Goal: Information Seeking & Learning: Learn about a topic

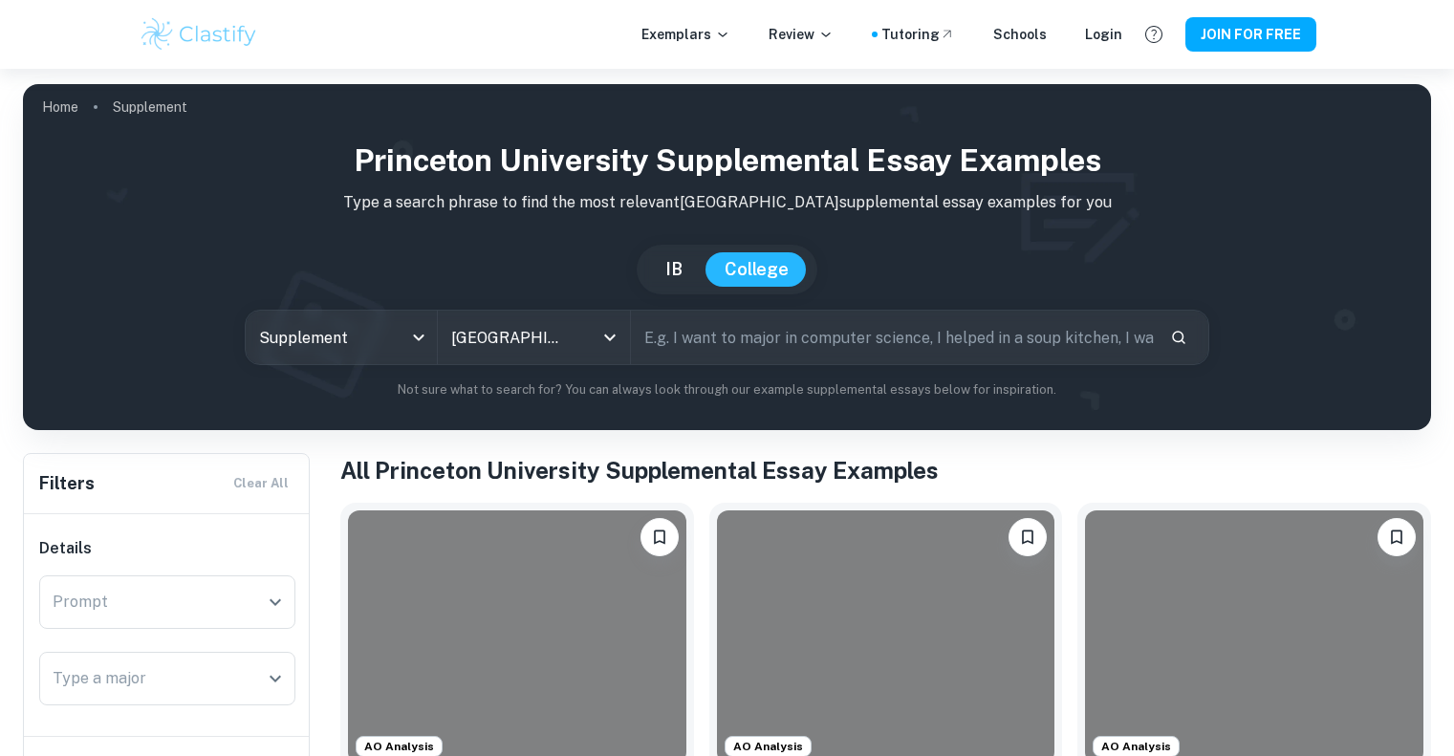
scroll to position [356, 0]
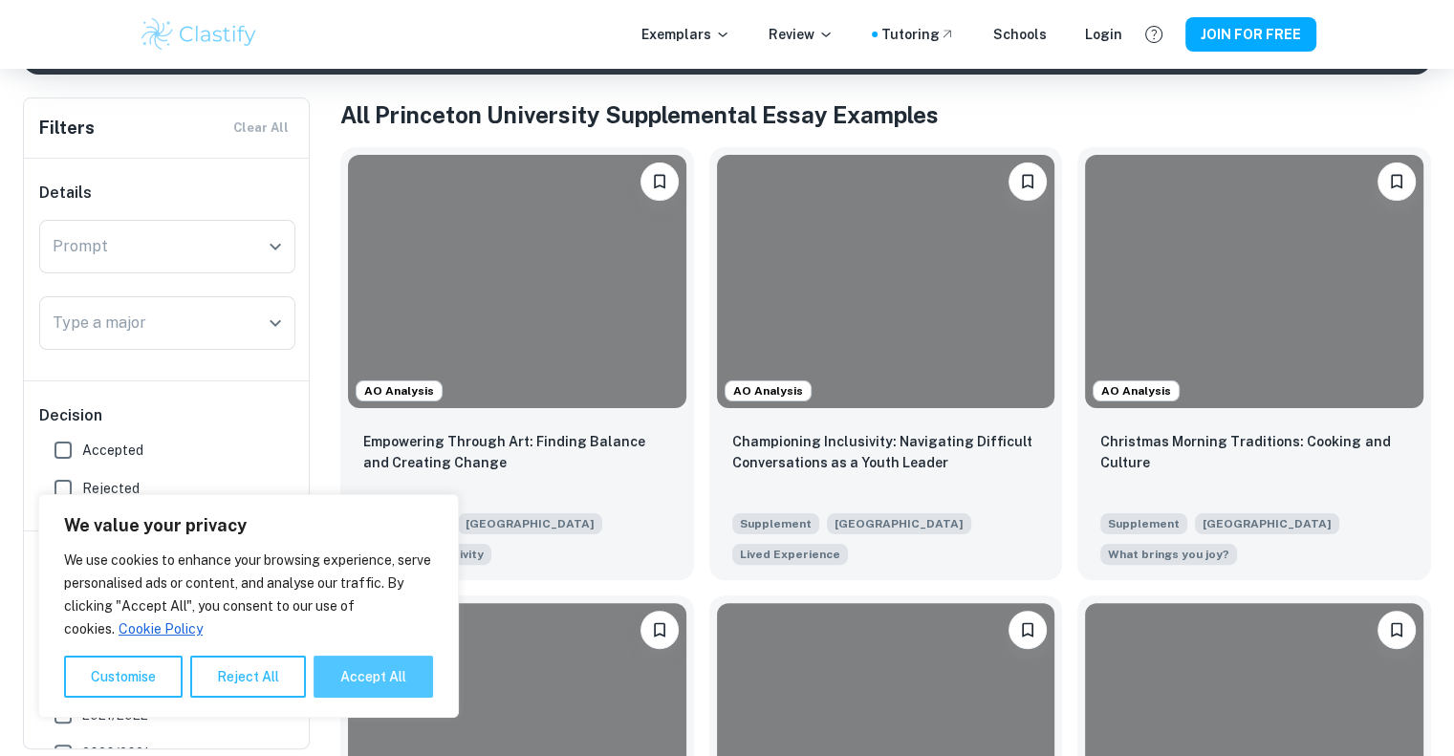
click at [357, 675] on button "Accept All" at bounding box center [372, 677] width 119 height 42
checkbox input "true"
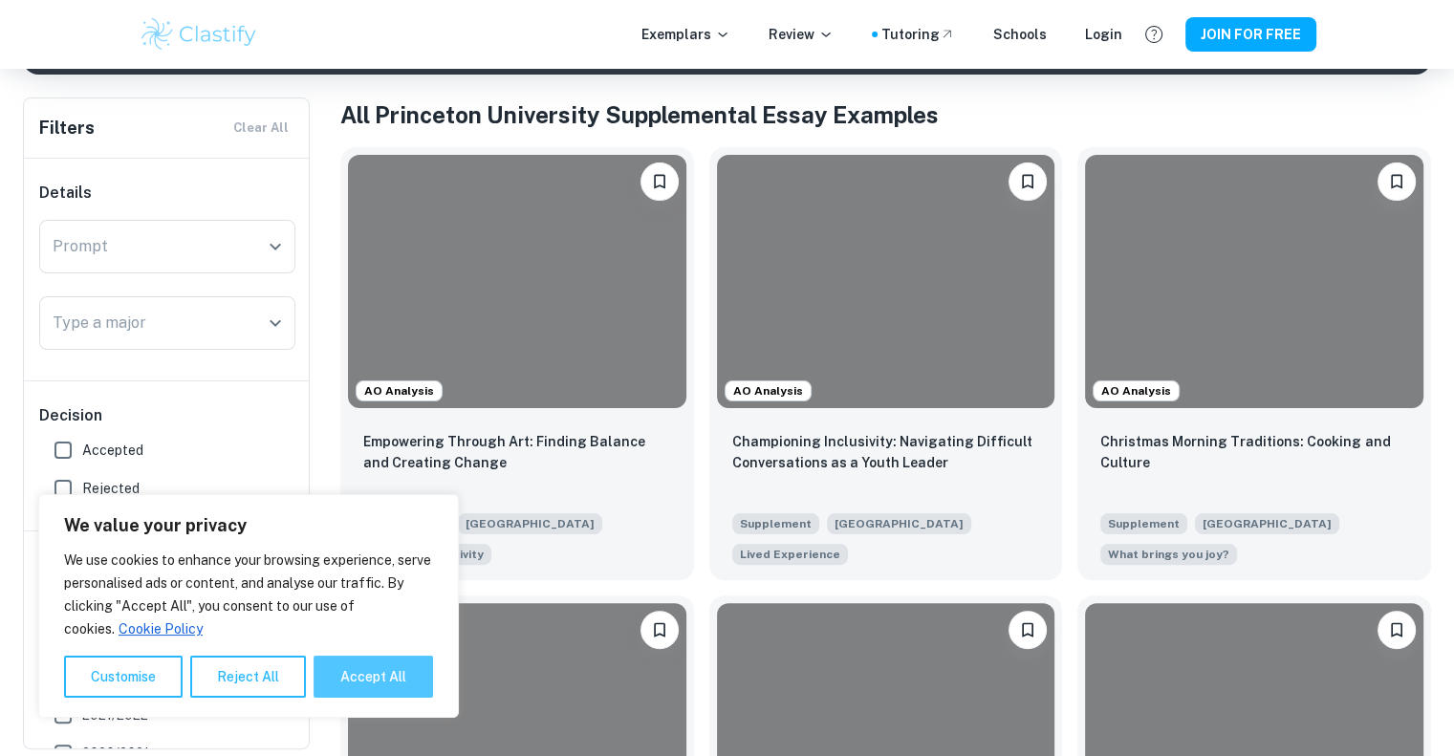
checkbox input "true"
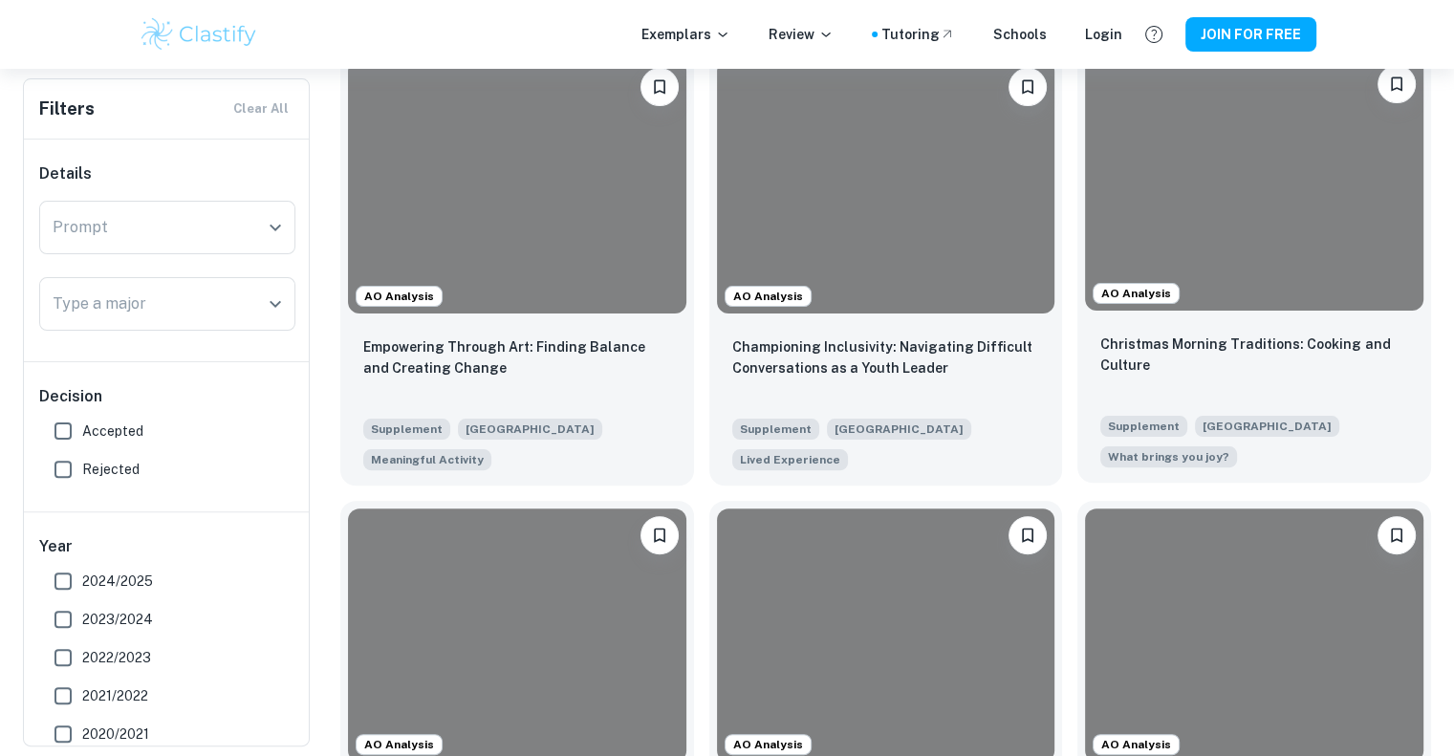
scroll to position [445, 0]
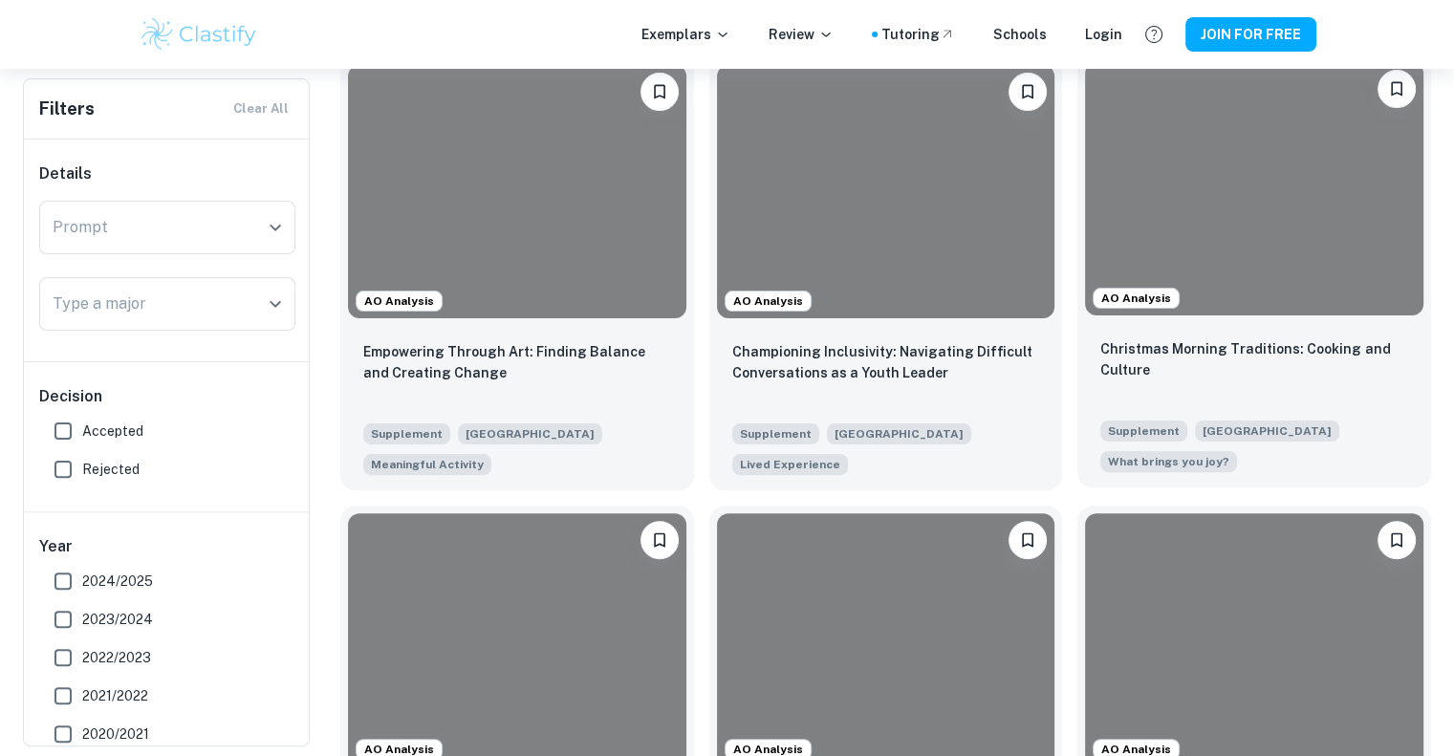
click at [1247, 342] on p "Christmas Morning Traditions: Cooking and Culture" at bounding box center [1254, 359] width 308 height 42
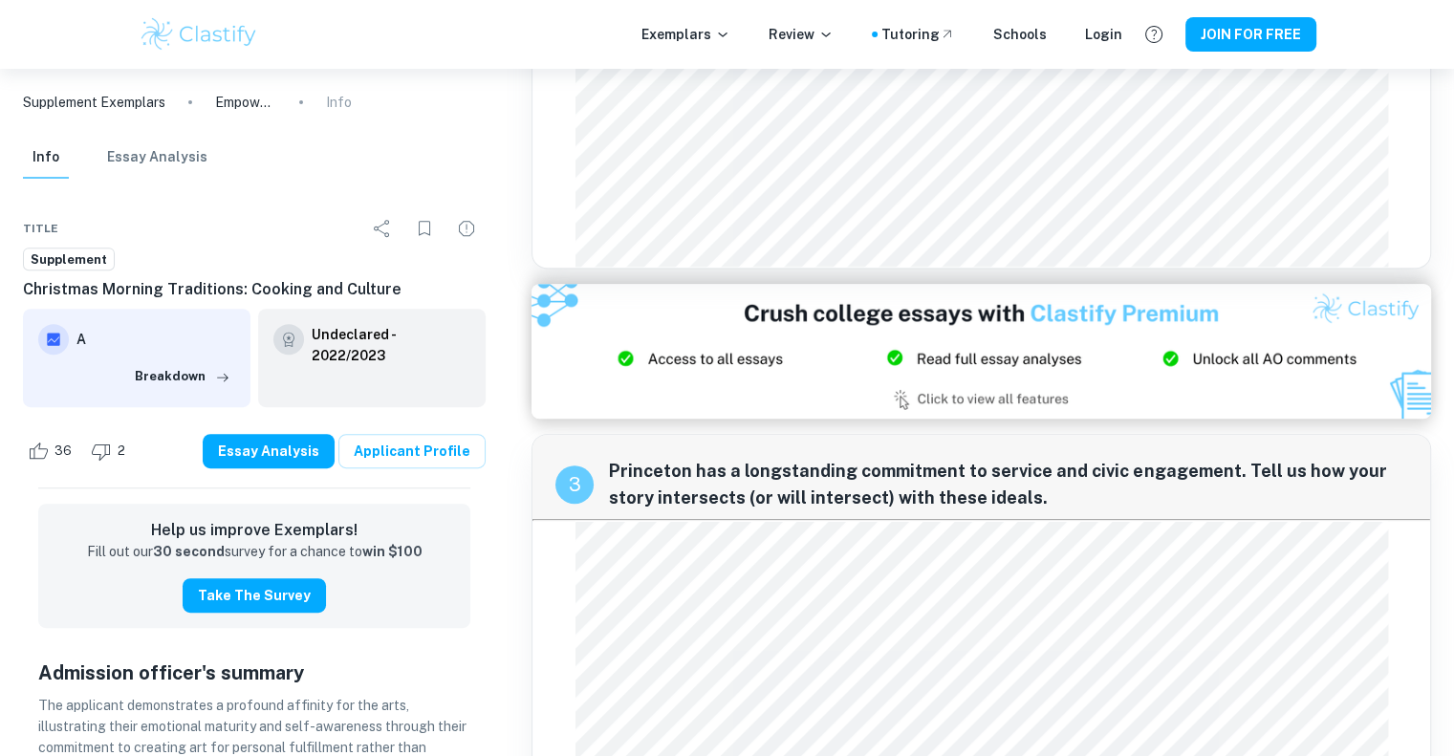
scroll to position [772, 0]
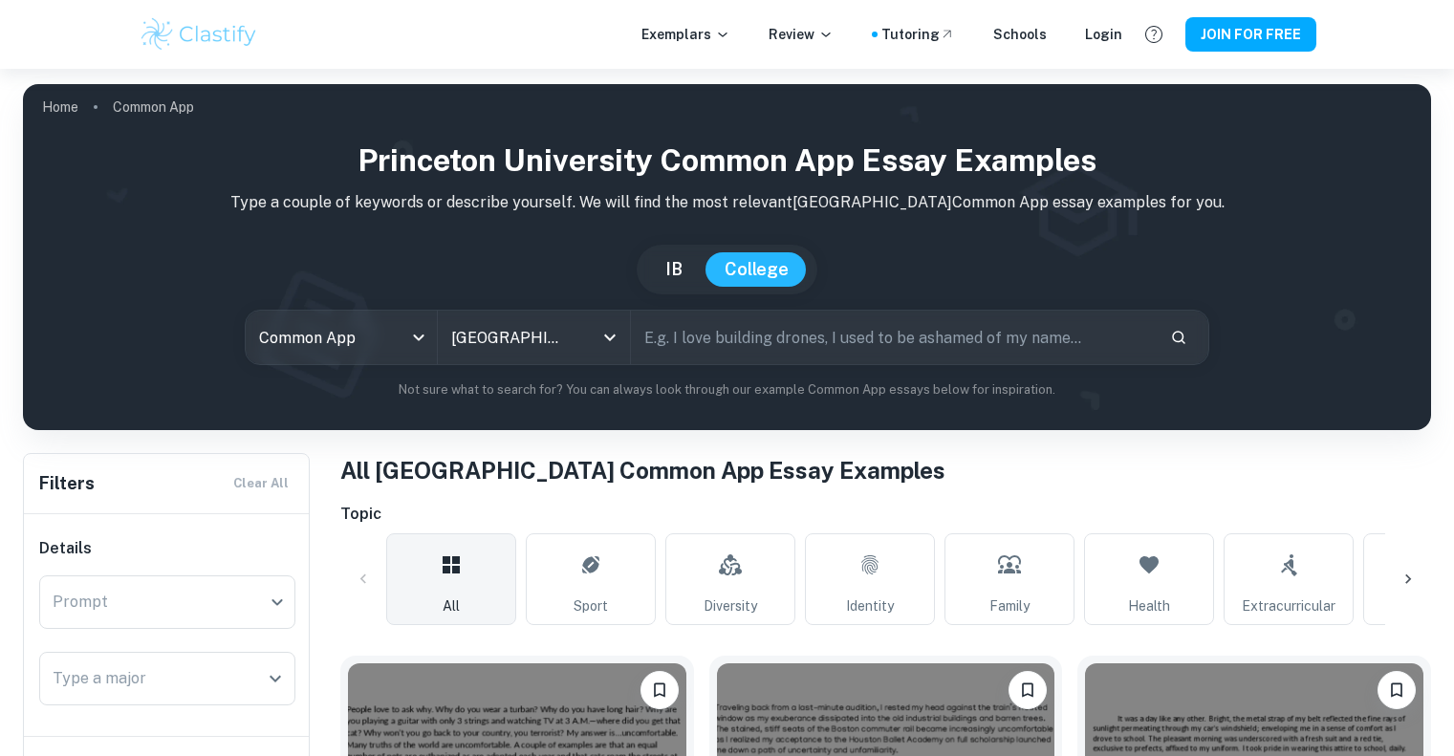
scroll to position [431, 0]
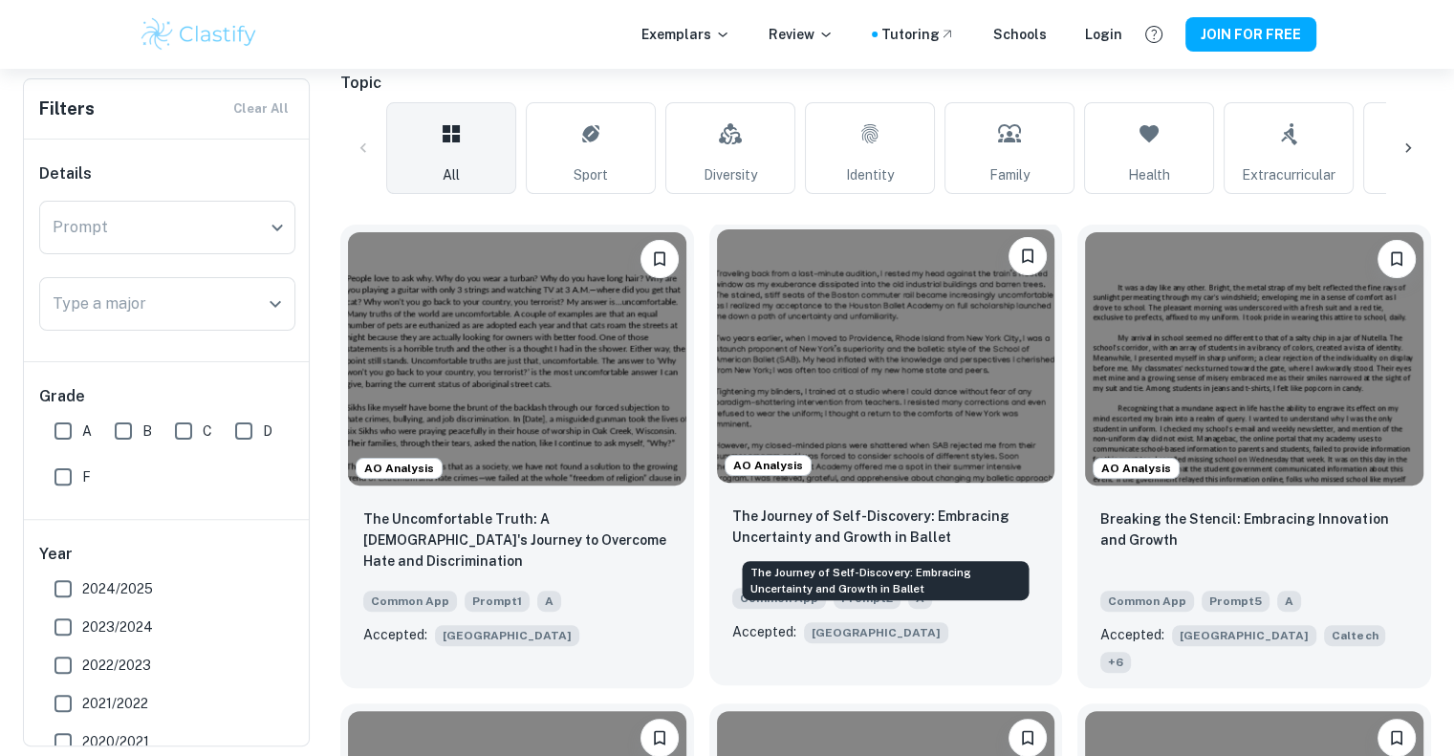
click at [816, 526] on p "The Journey of Self-Discovery: Embracing Uncertainty and Growth in Ballet" at bounding box center [886, 527] width 308 height 42
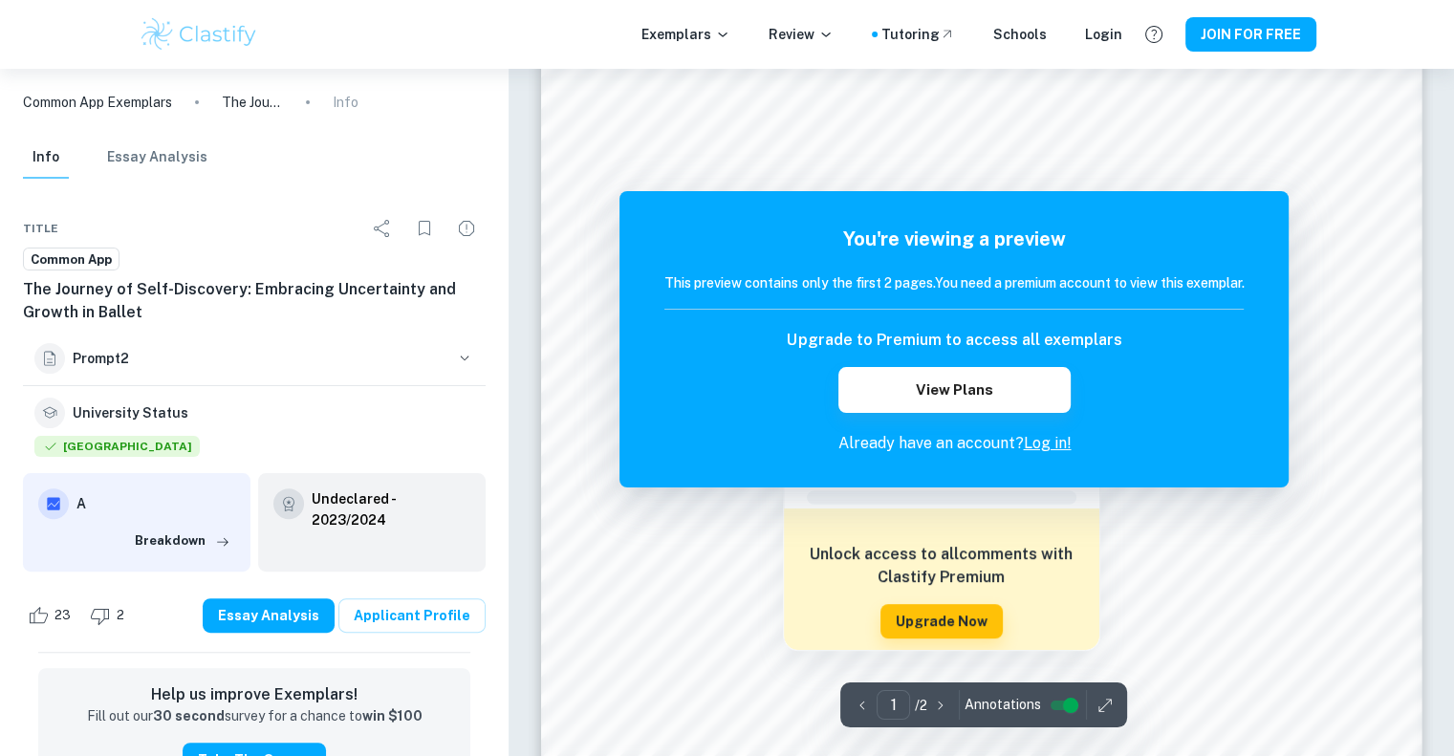
scroll to position [432, 0]
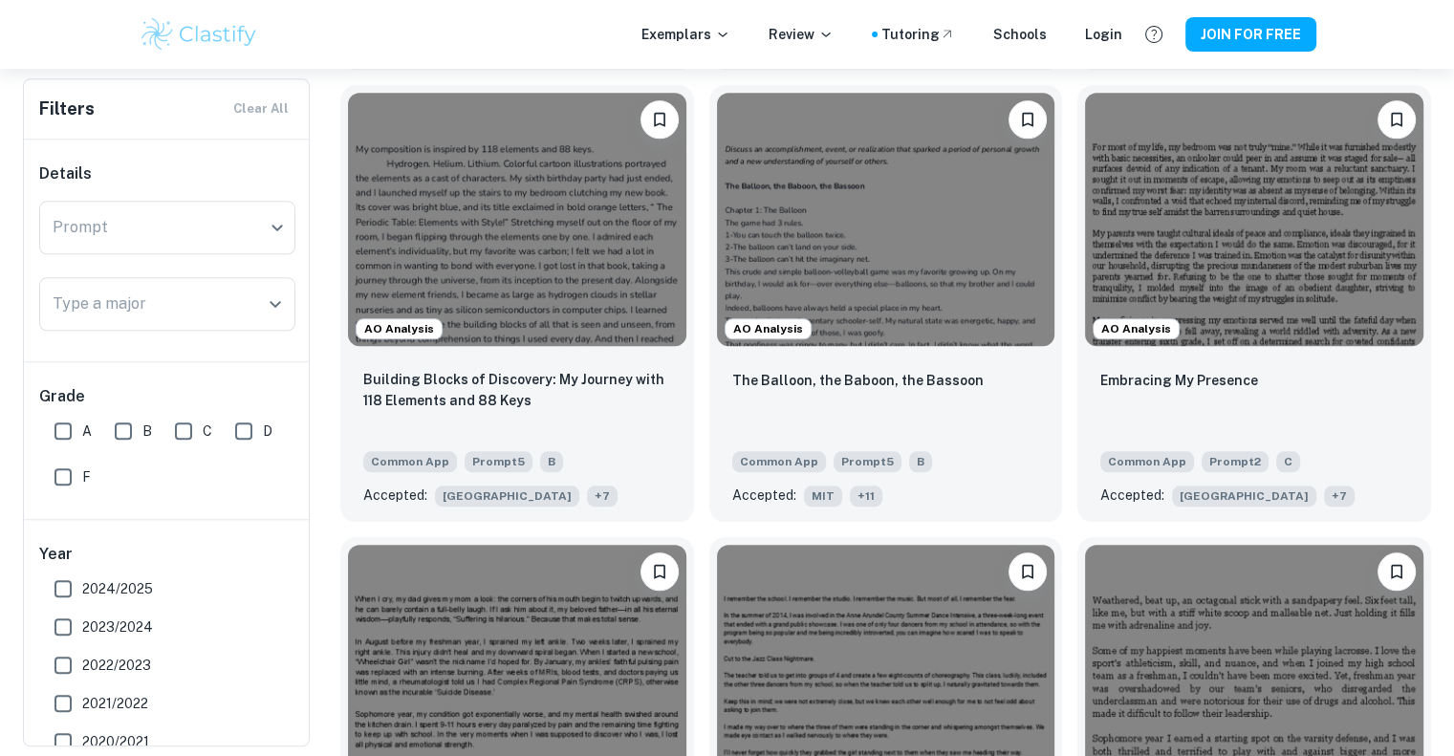
scroll to position [2108, 0]
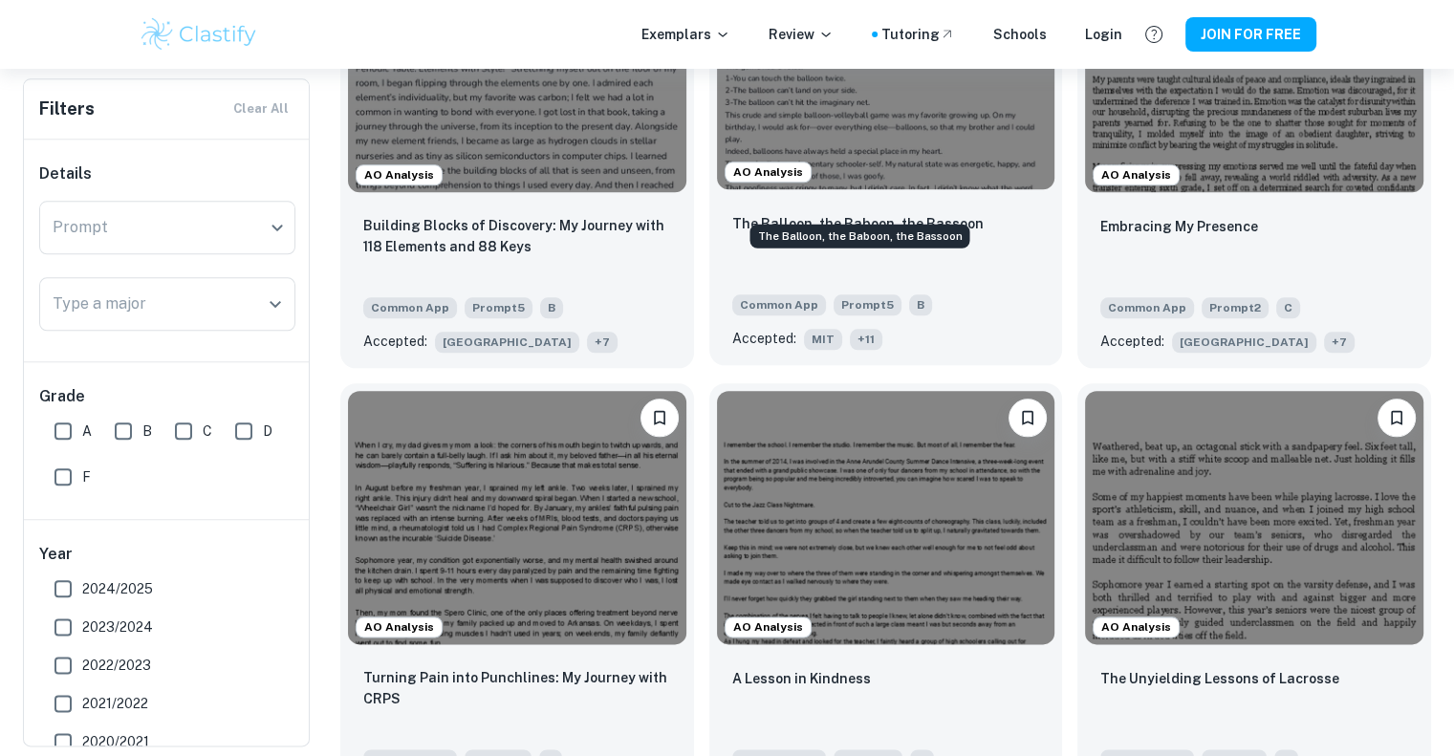
click at [898, 213] on p "The Balloon, the Baboon, the Bassoon" at bounding box center [857, 223] width 251 height 21
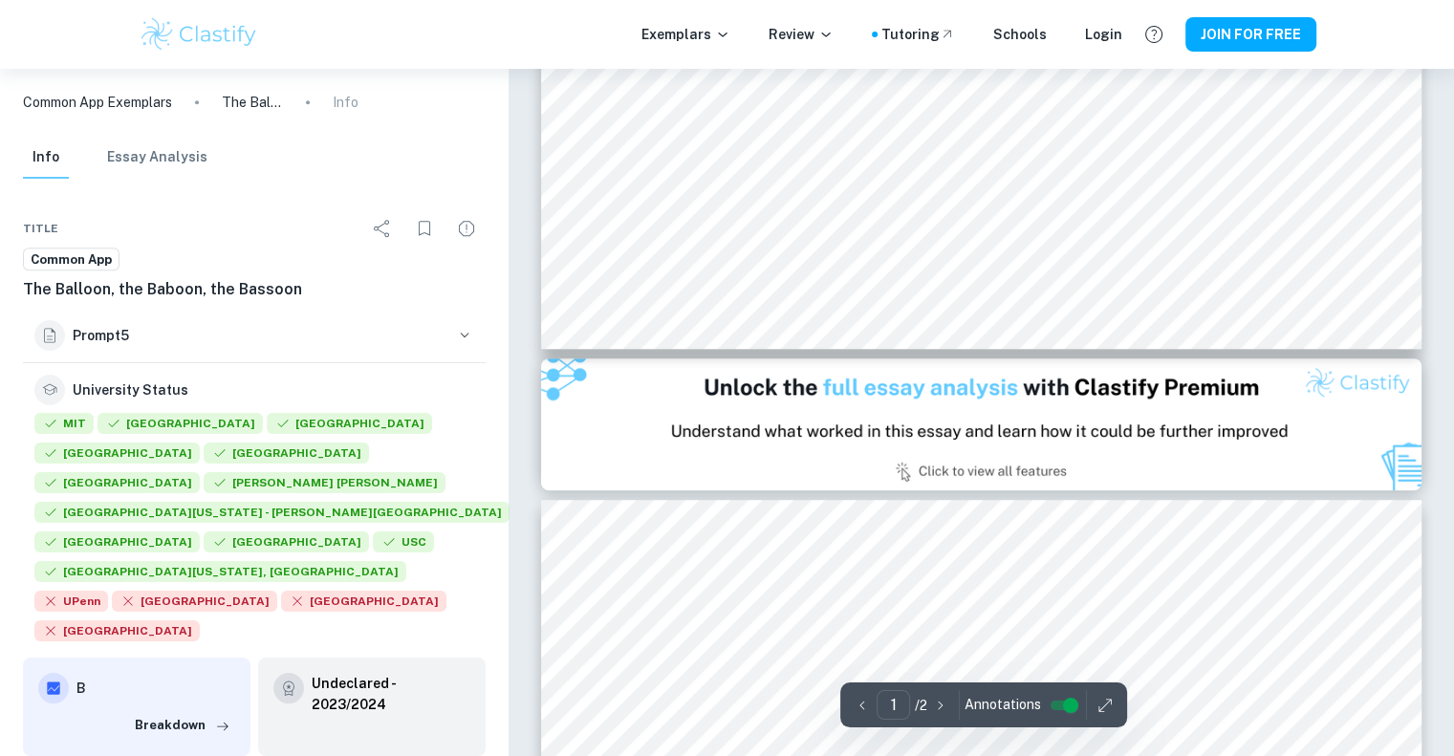
scroll to position [984, 0]
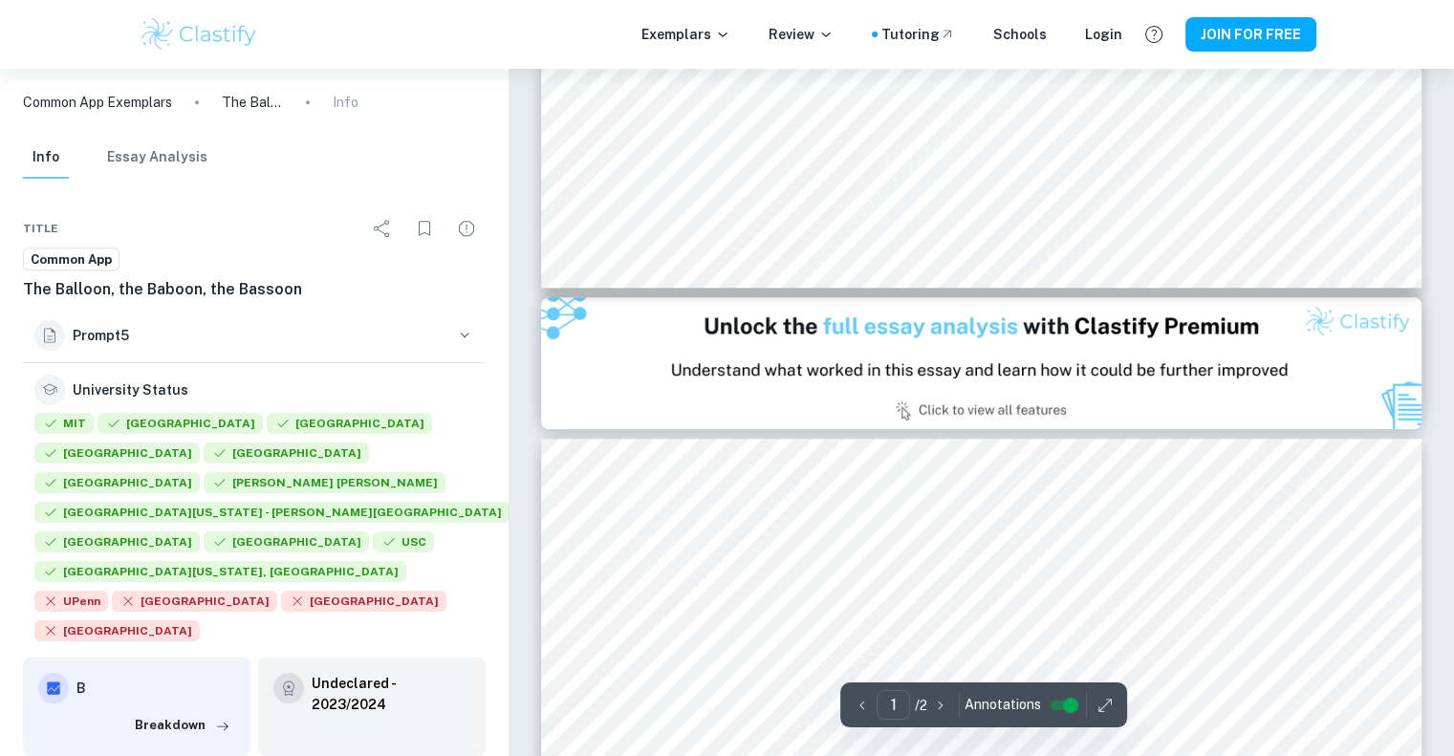
type input "2"
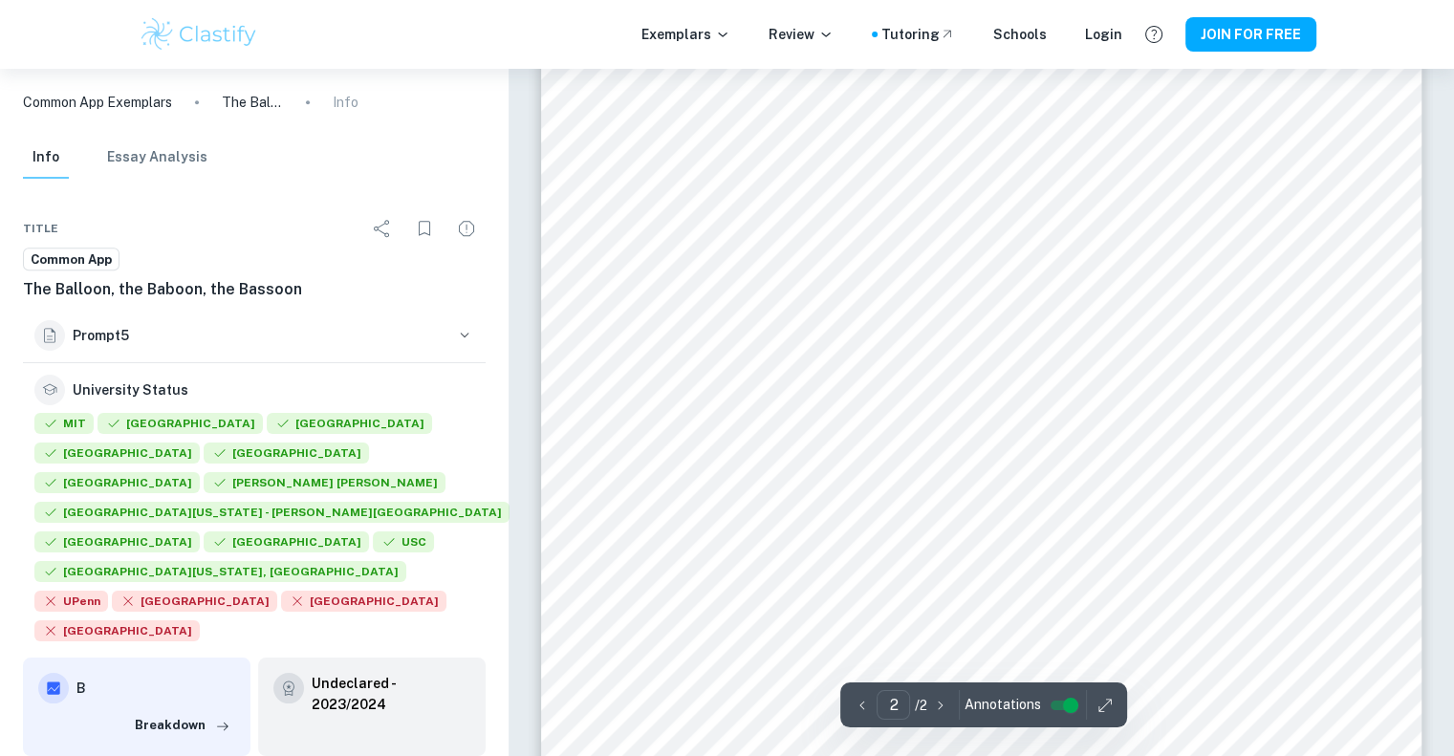
scroll to position [1988, 0]
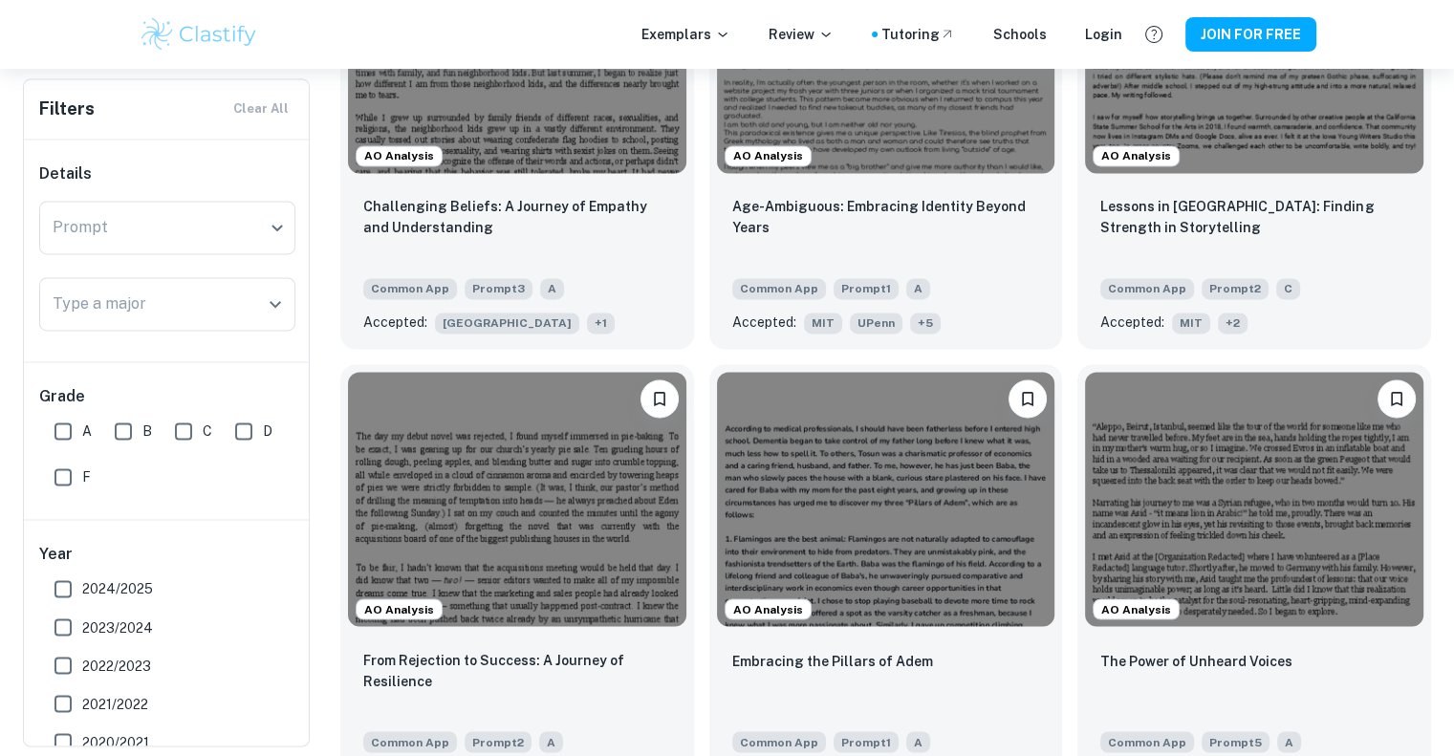
scroll to position [3034, 0]
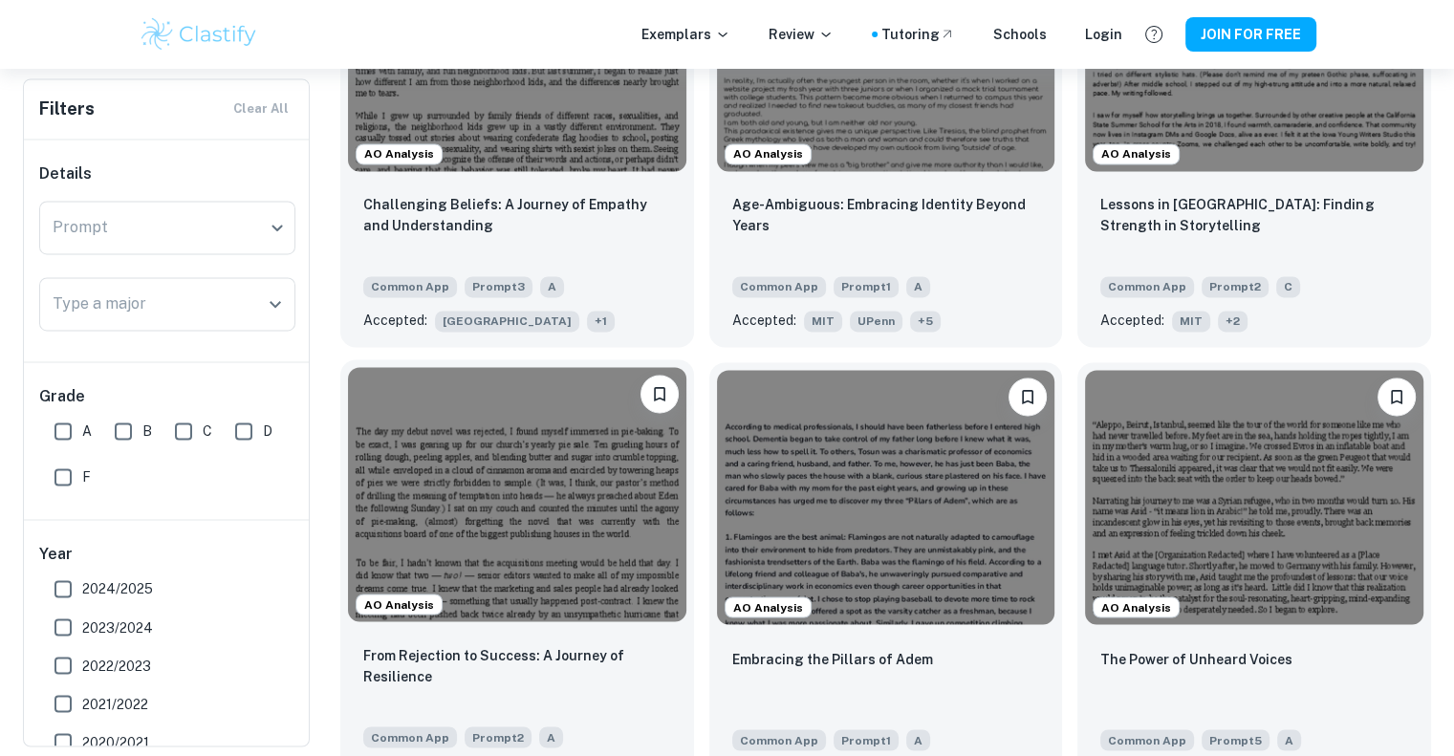
click at [562, 629] on div "From Rejection to Success: A Journey of Resilience Common App Prompt 2 A Accept…" at bounding box center [517, 713] width 354 height 168
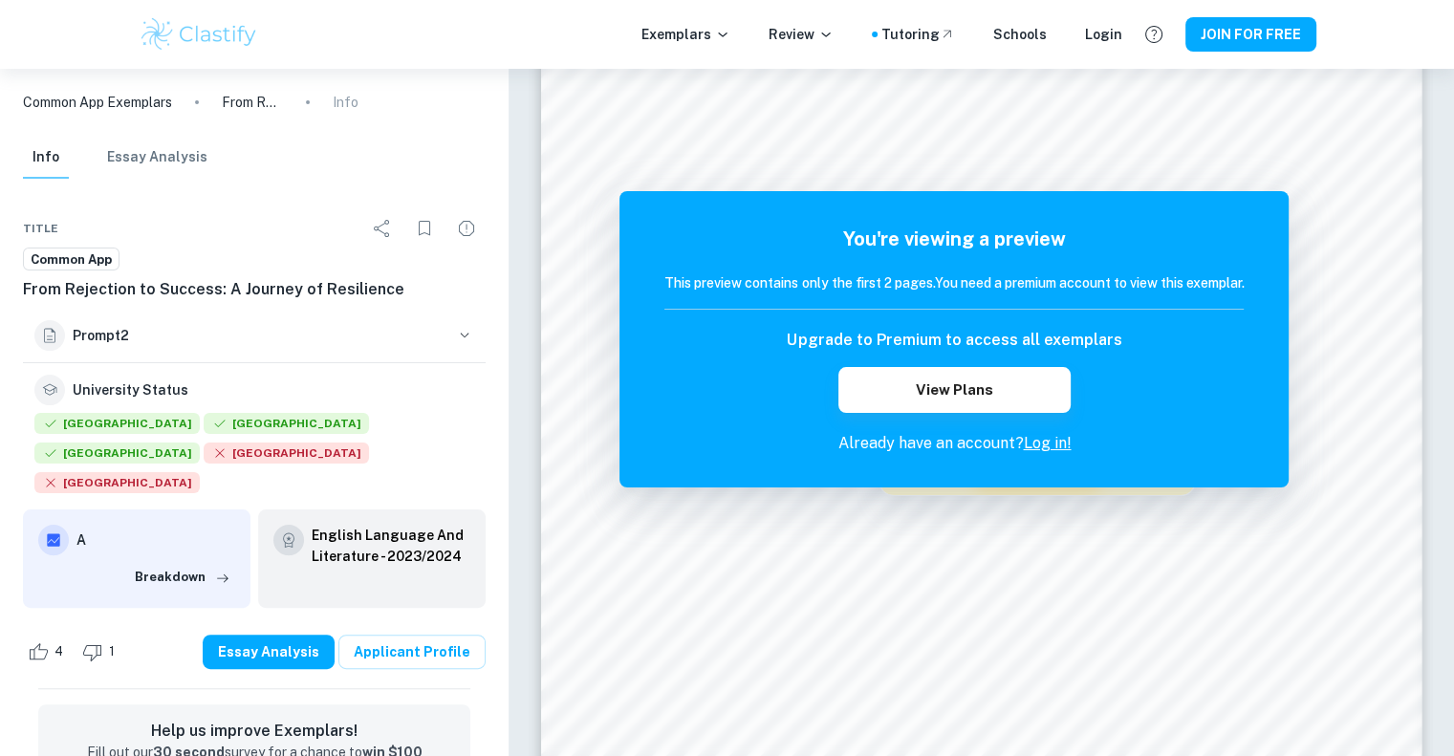
scroll to position [377, 0]
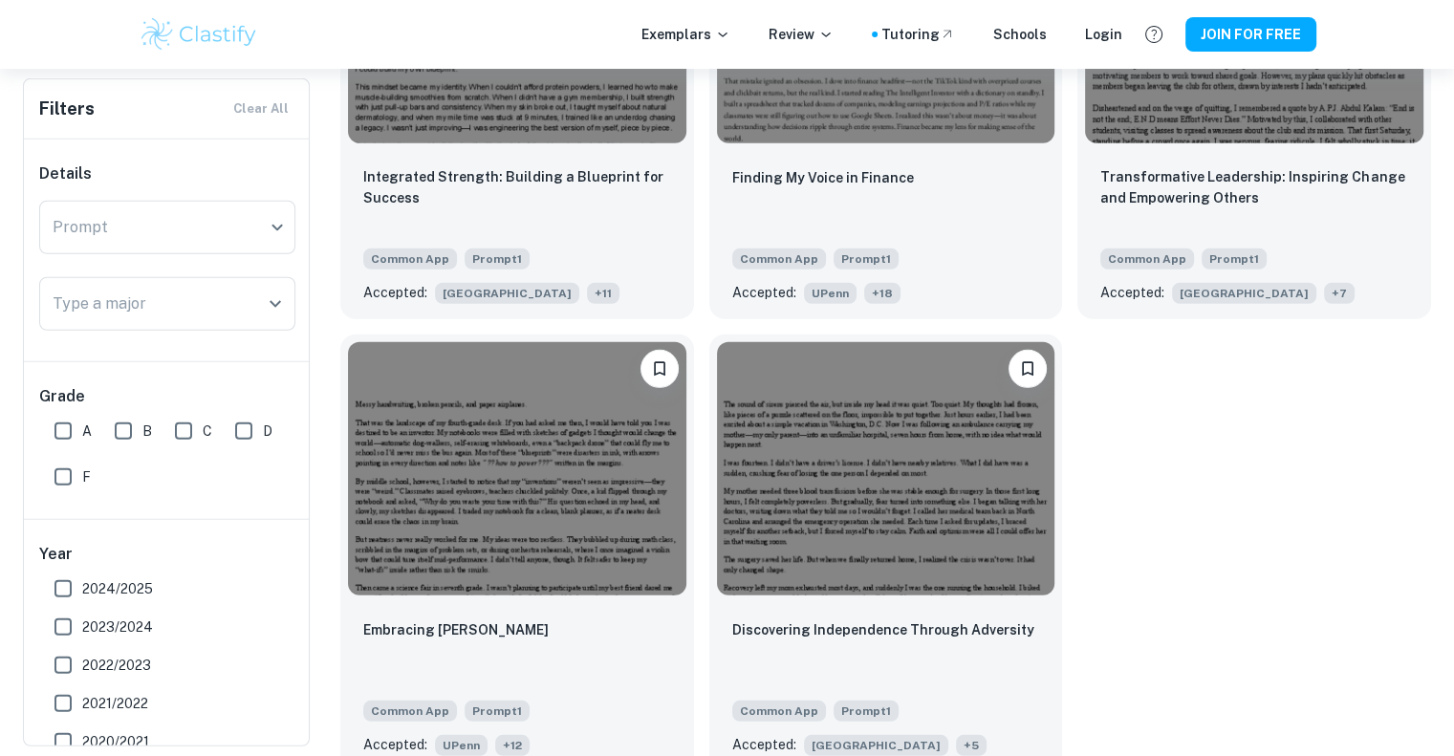
scroll to position [5325, 0]
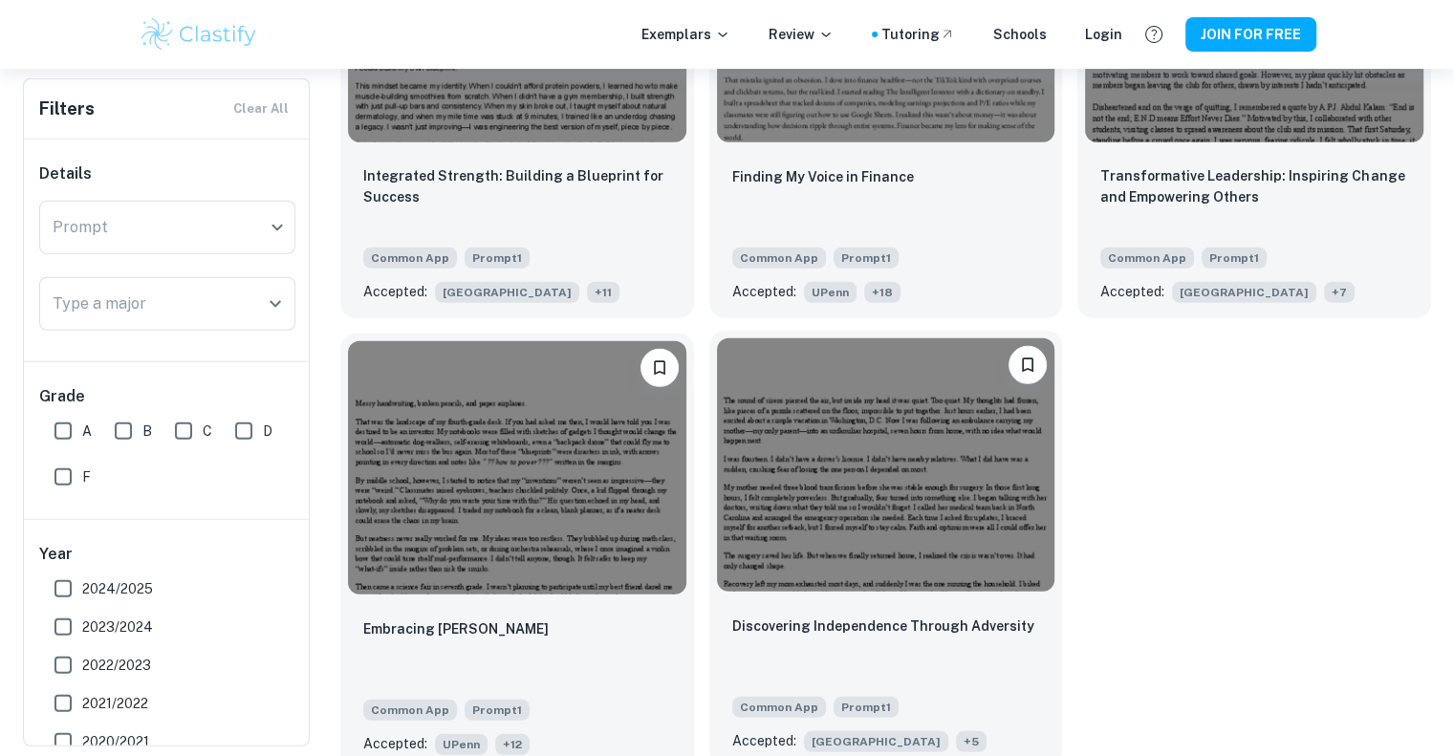
click at [918, 616] on p "Discovering Independence Through Adversity" at bounding box center [883, 626] width 302 height 21
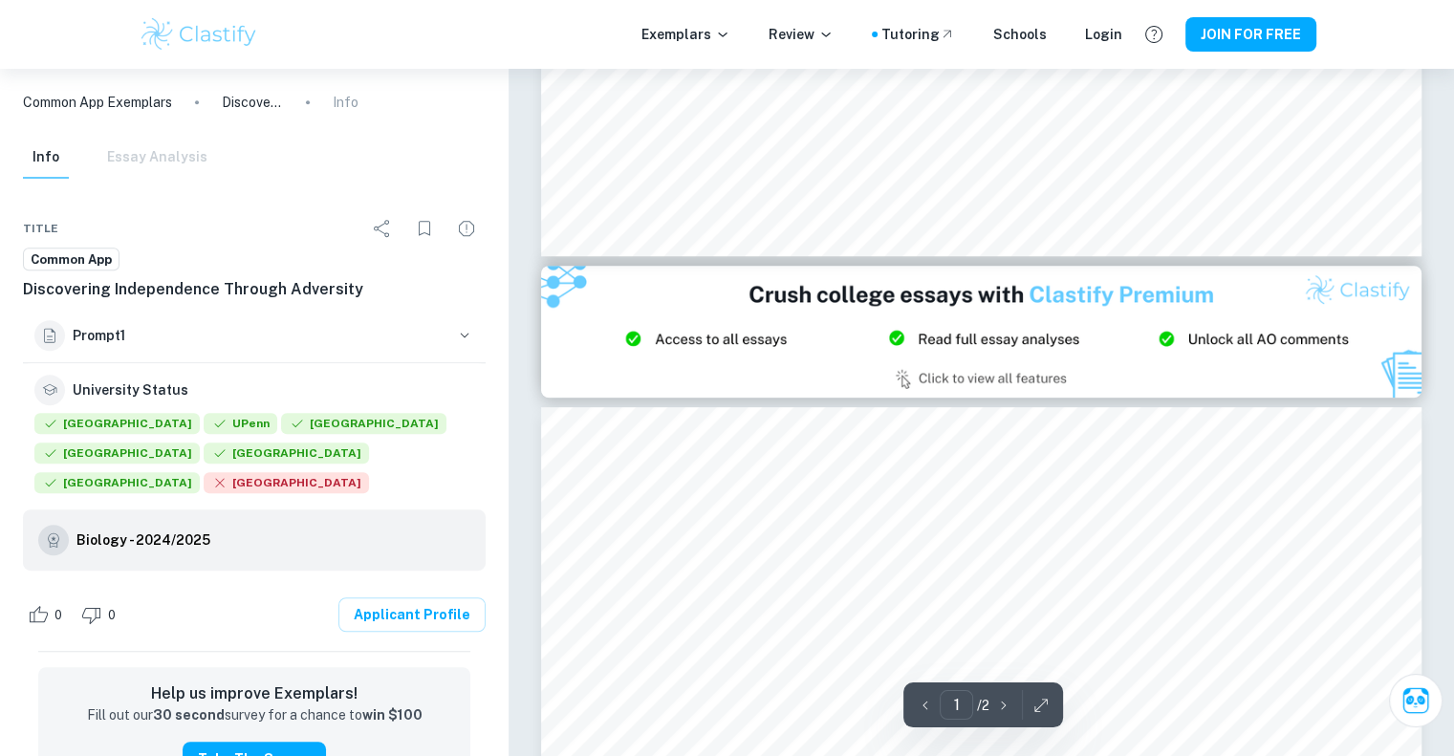
scroll to position [973, 0]
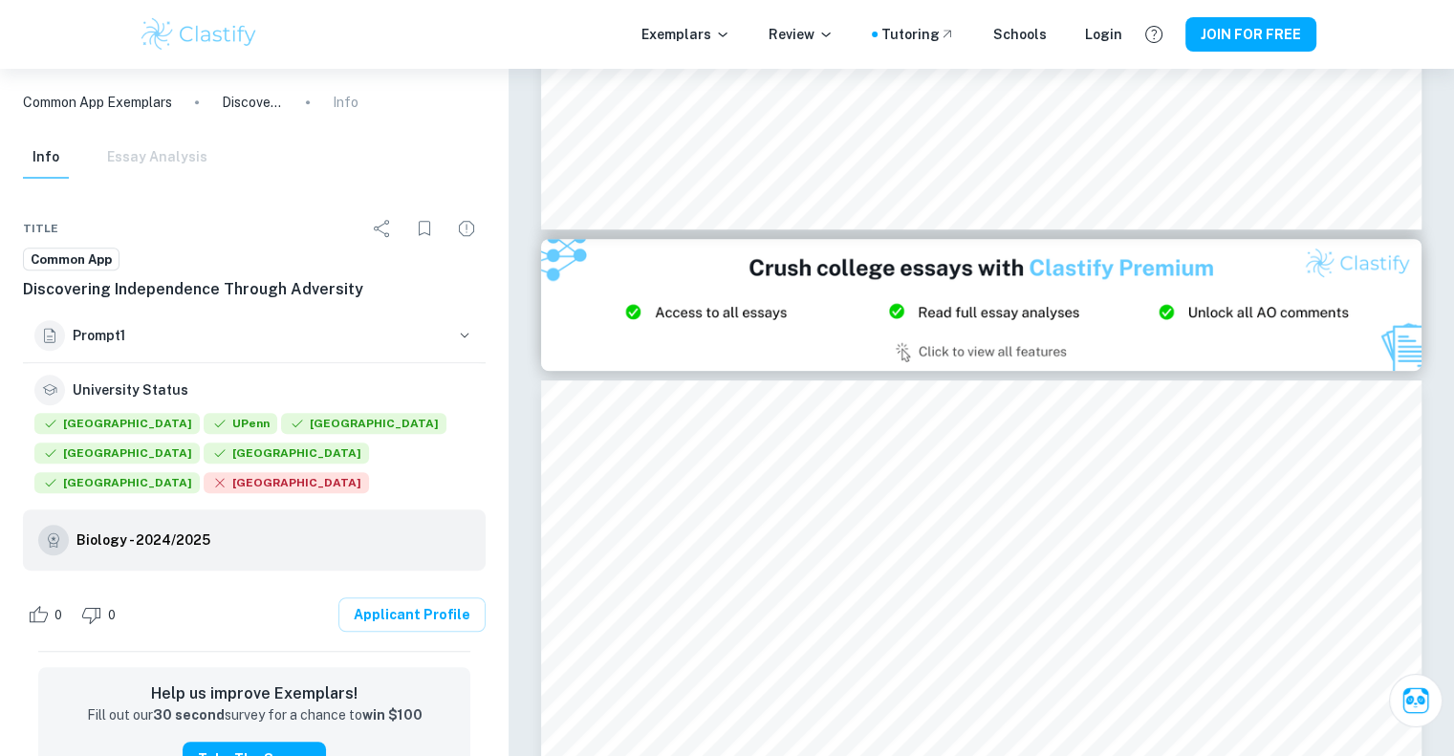
type input "2"
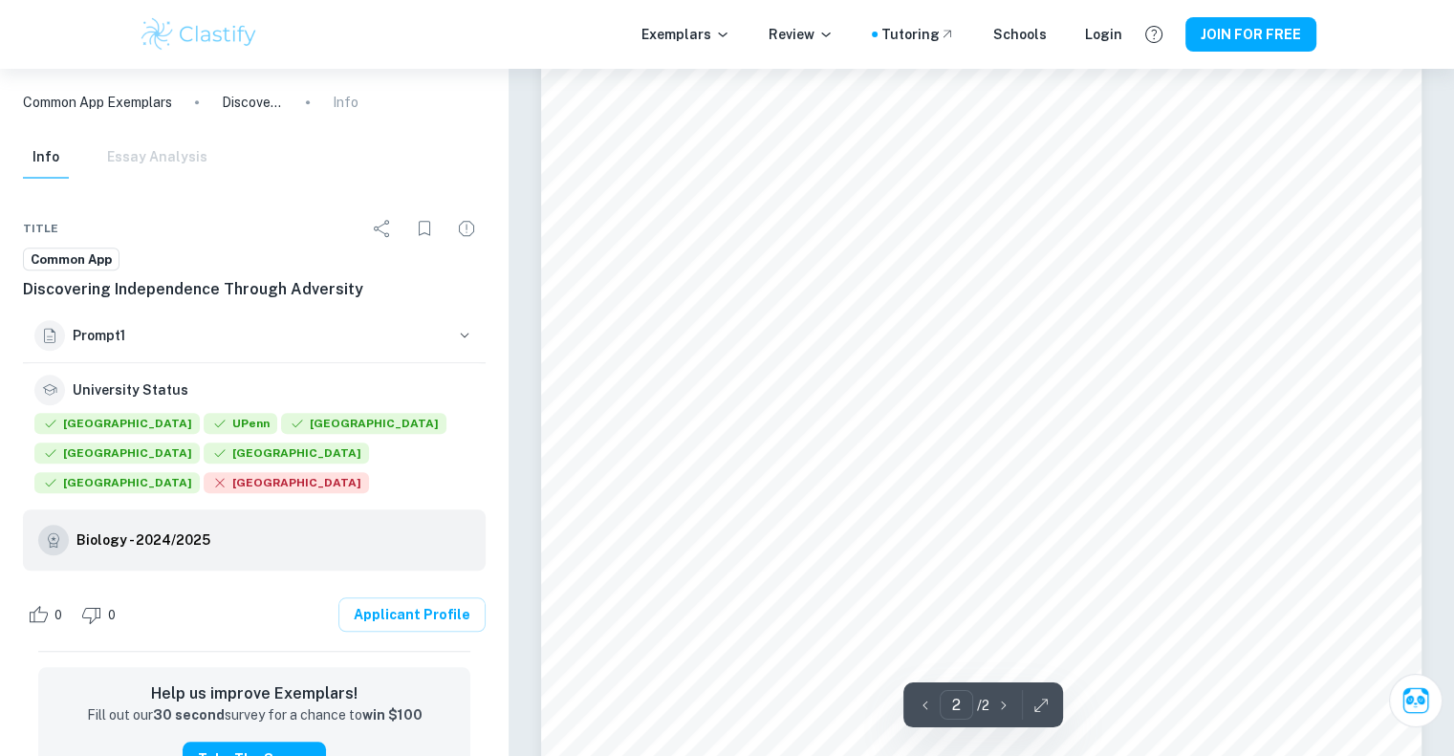
scroll to position [1522, 0]
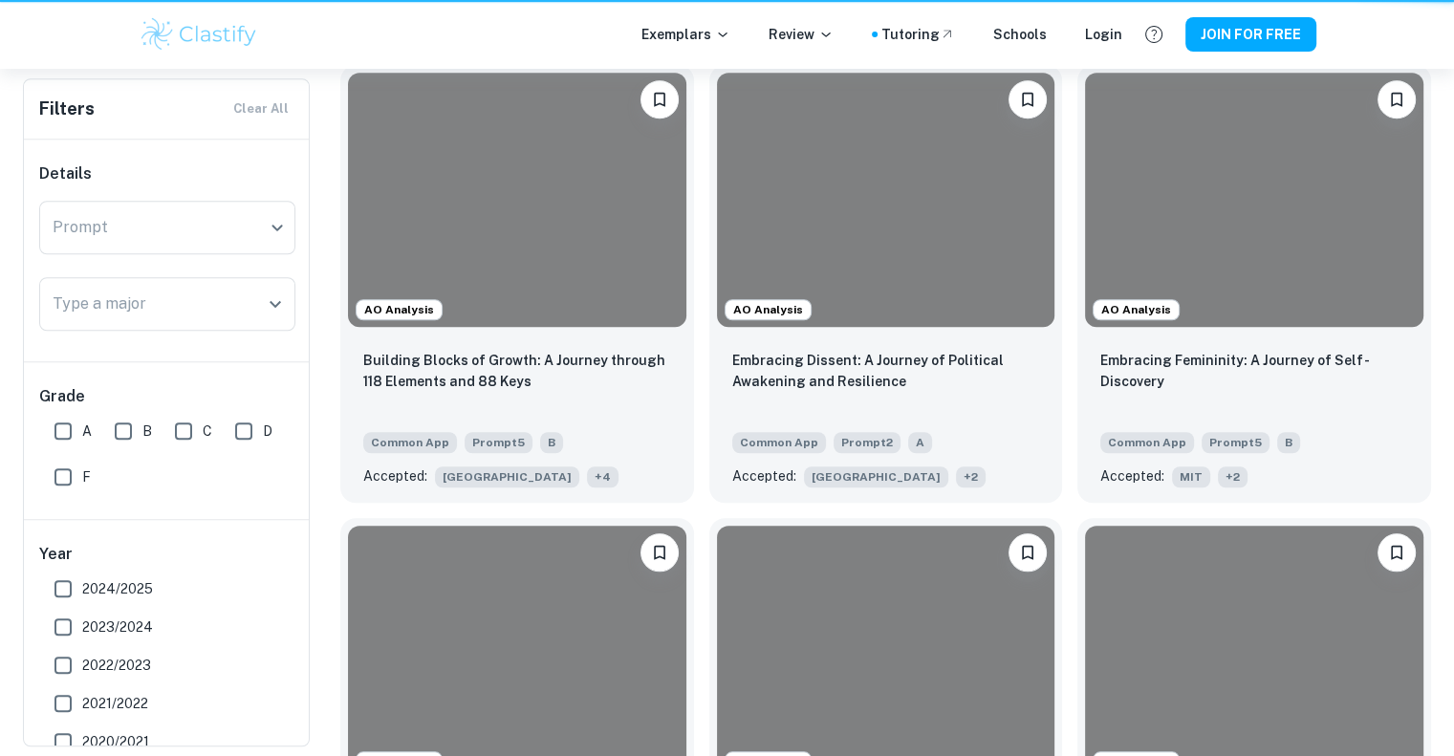
scroll to position [5325, 0]
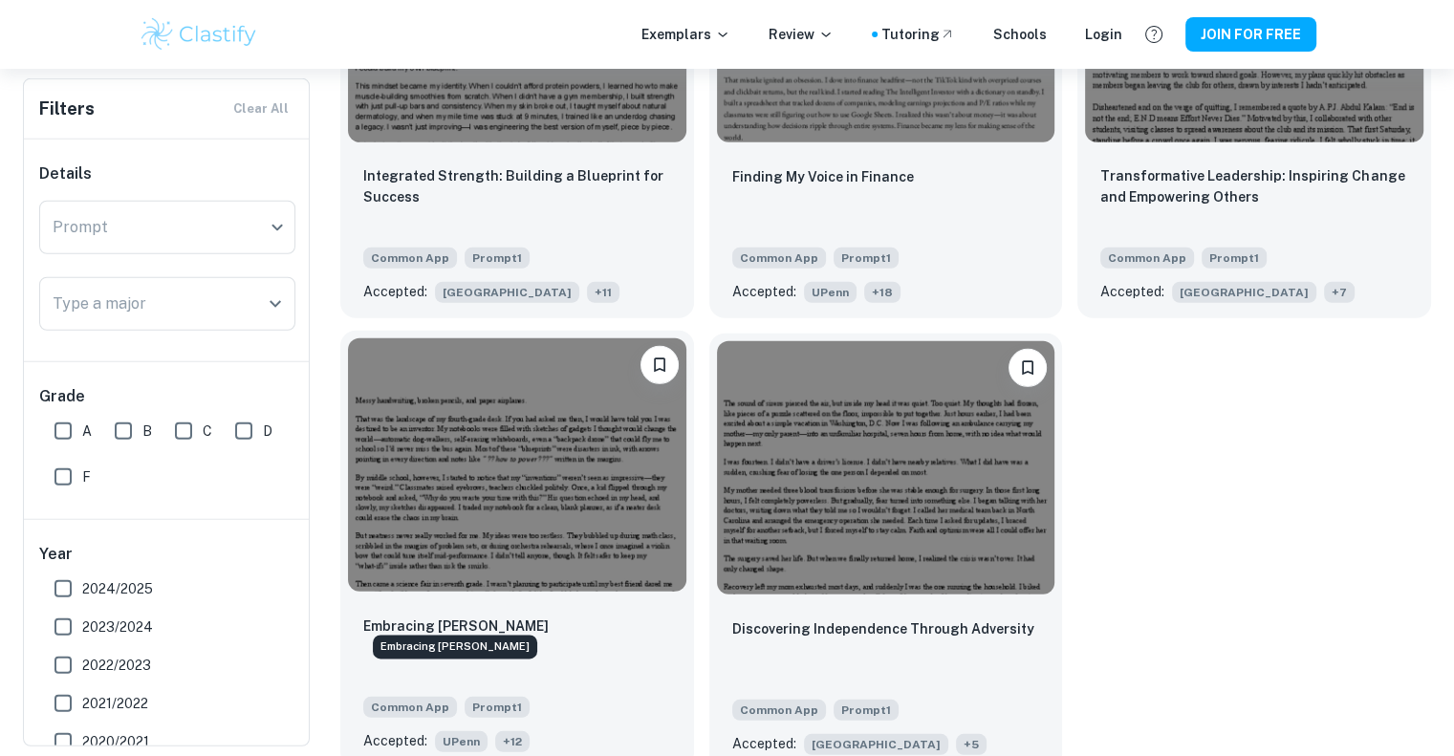
click at [443, 616] on p "Embracing [PERSON_NAME]" at bounding box center [455, 626] width 185 height 21
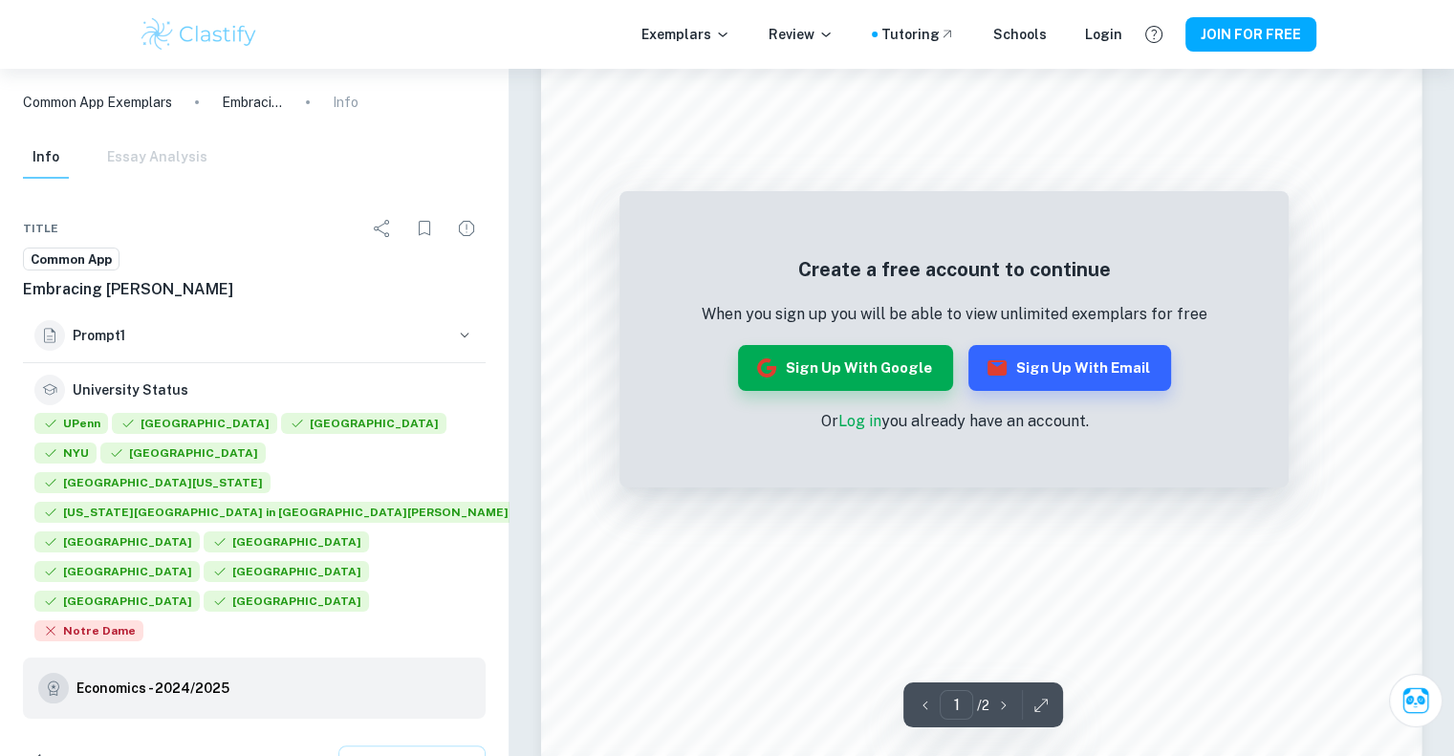
scroll to position [470, 0]
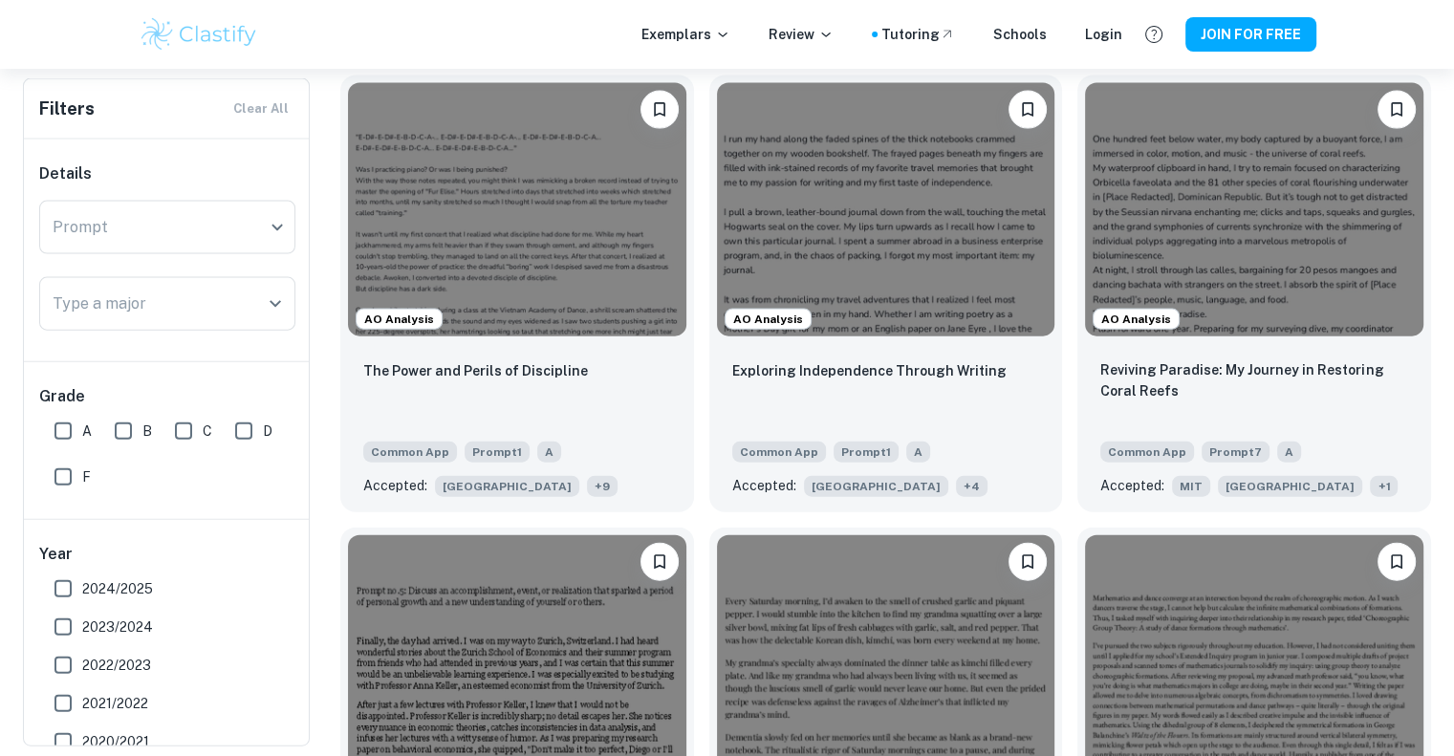
scroll to position [4224, 0]
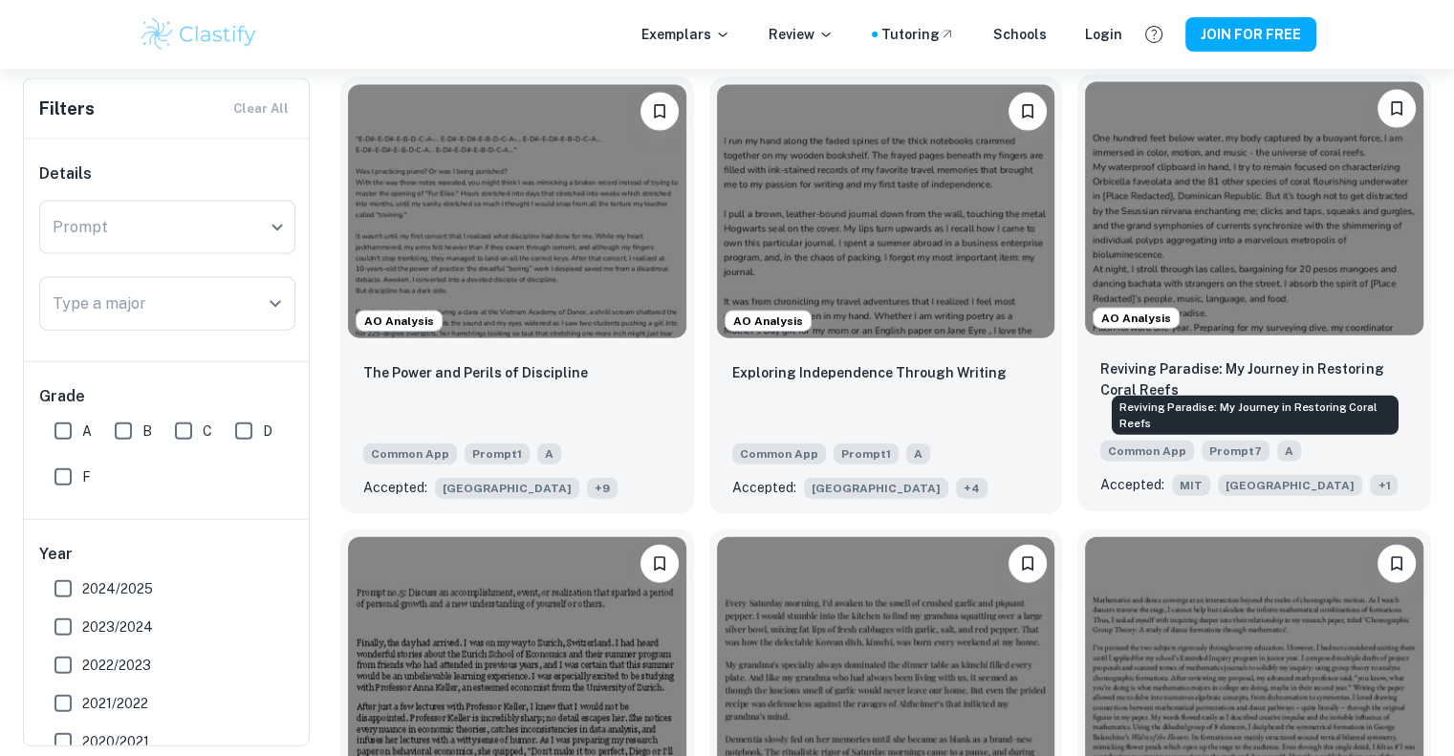
click at [1319, 358] on p "Reviving Paradise: My Journey in Restoring Coral Reefs" at bounding box center [1254, 379] width 308 height 42
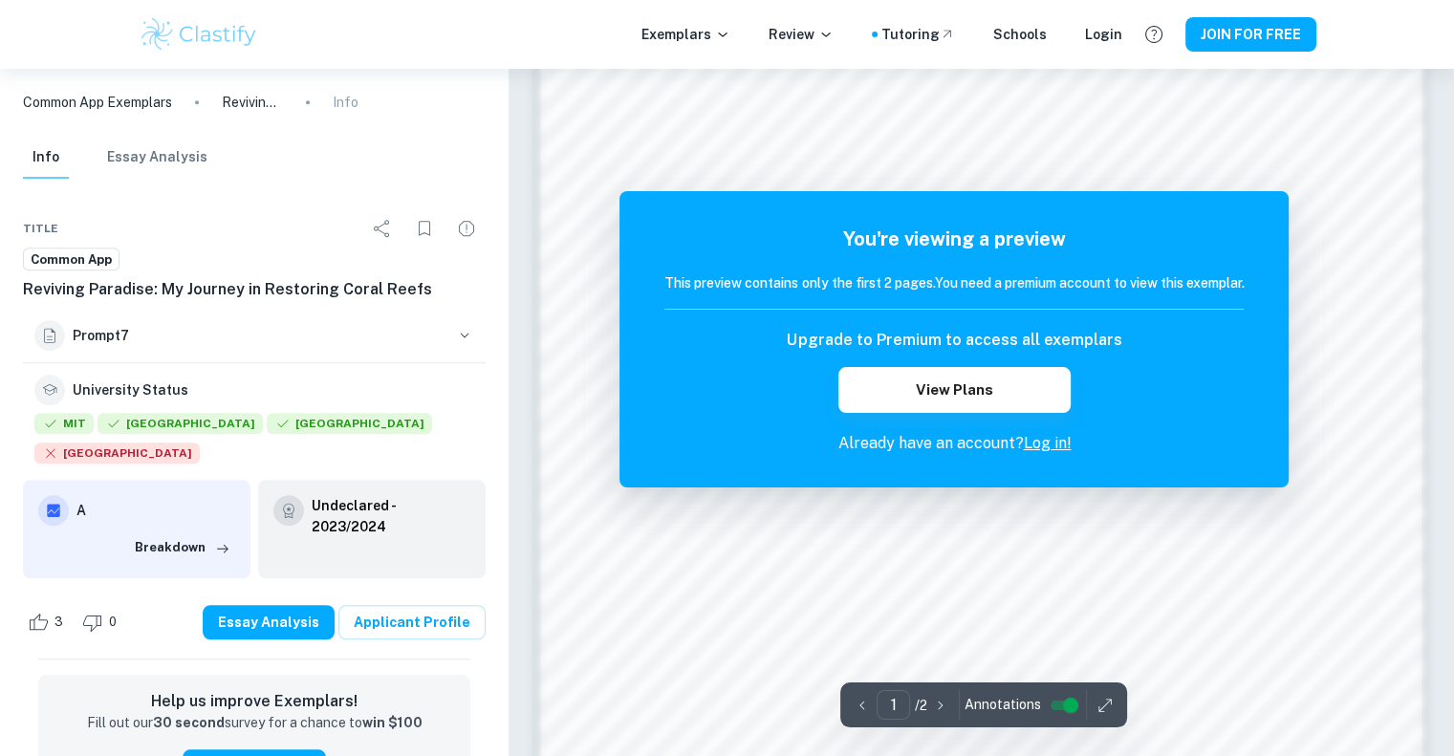
scroll to position [1418, 0]
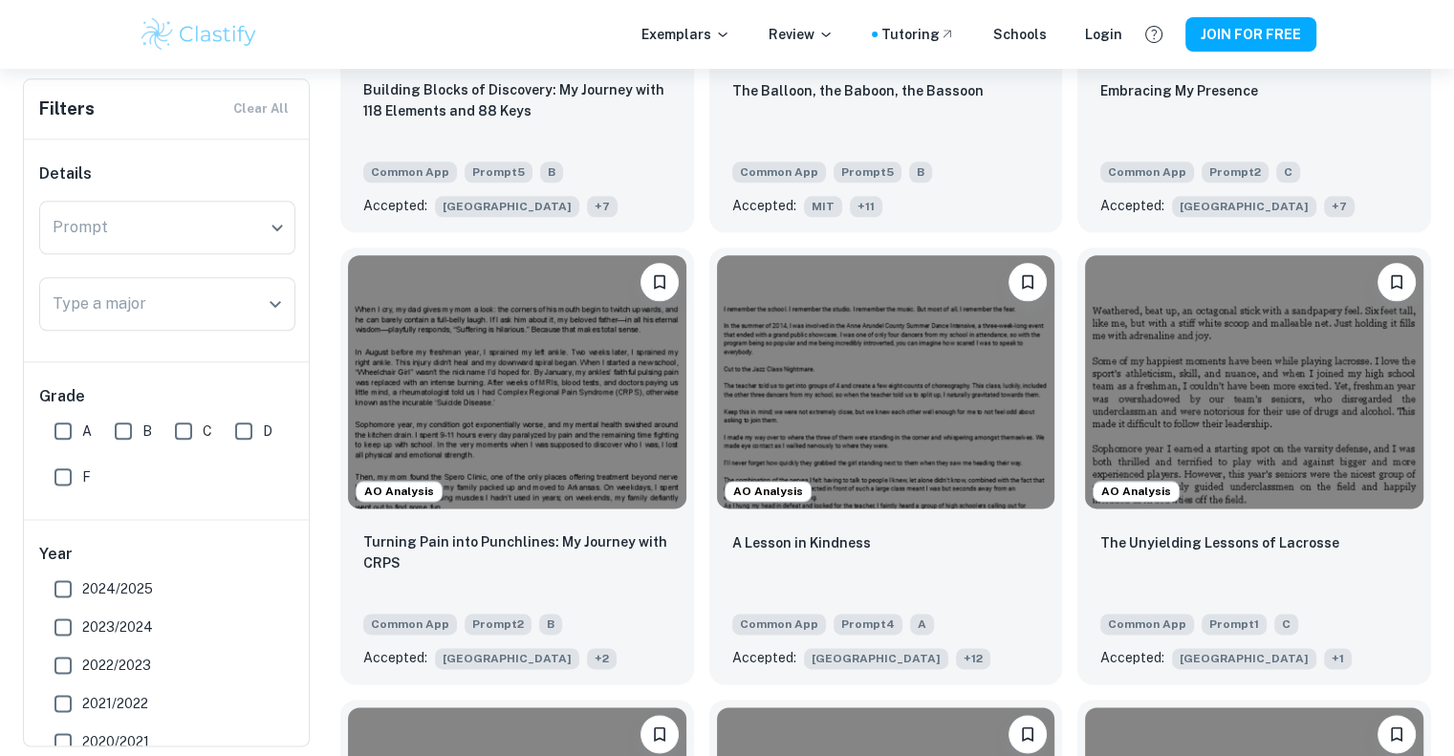
scroll to position [2237, 0]
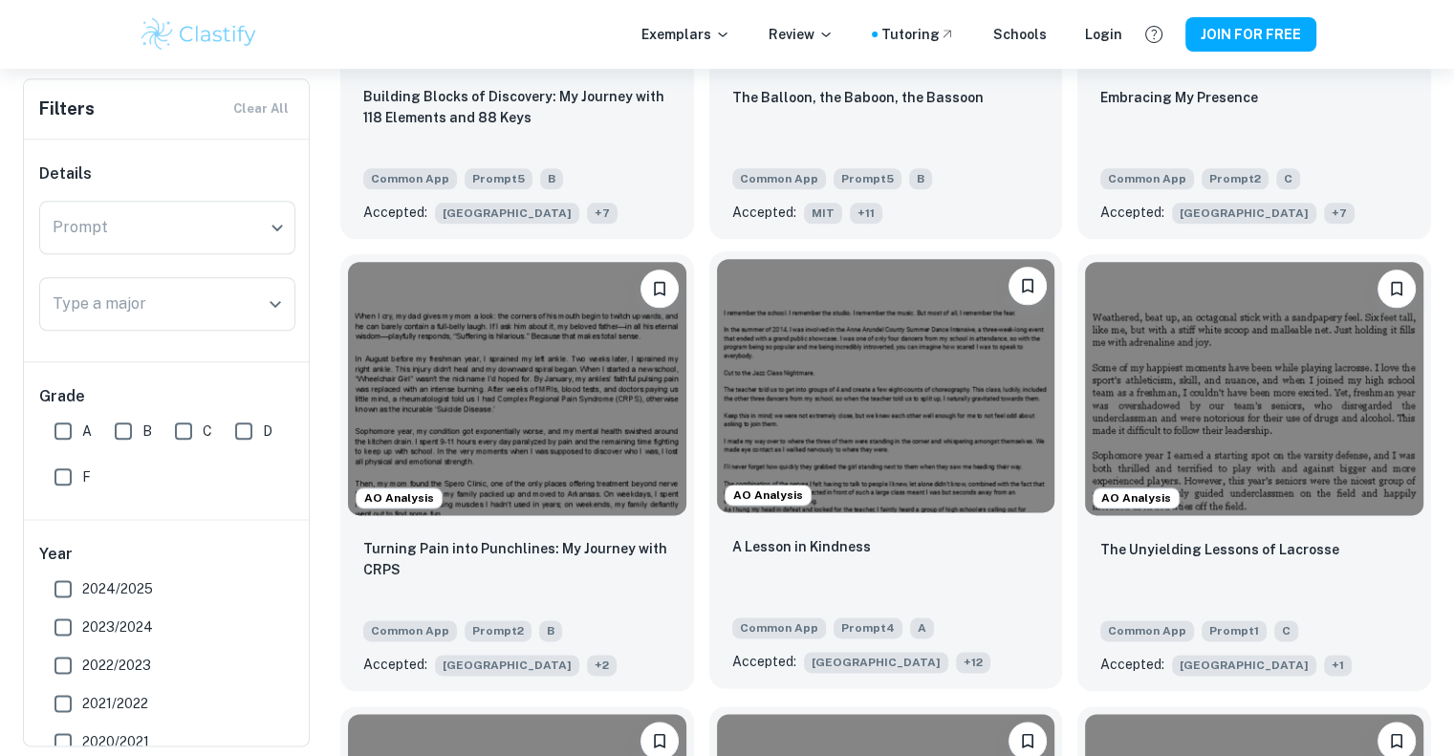
click at [815, 535] on div "A Lesson in Kindness" at bounding box center [886, 567] width 308 height 65
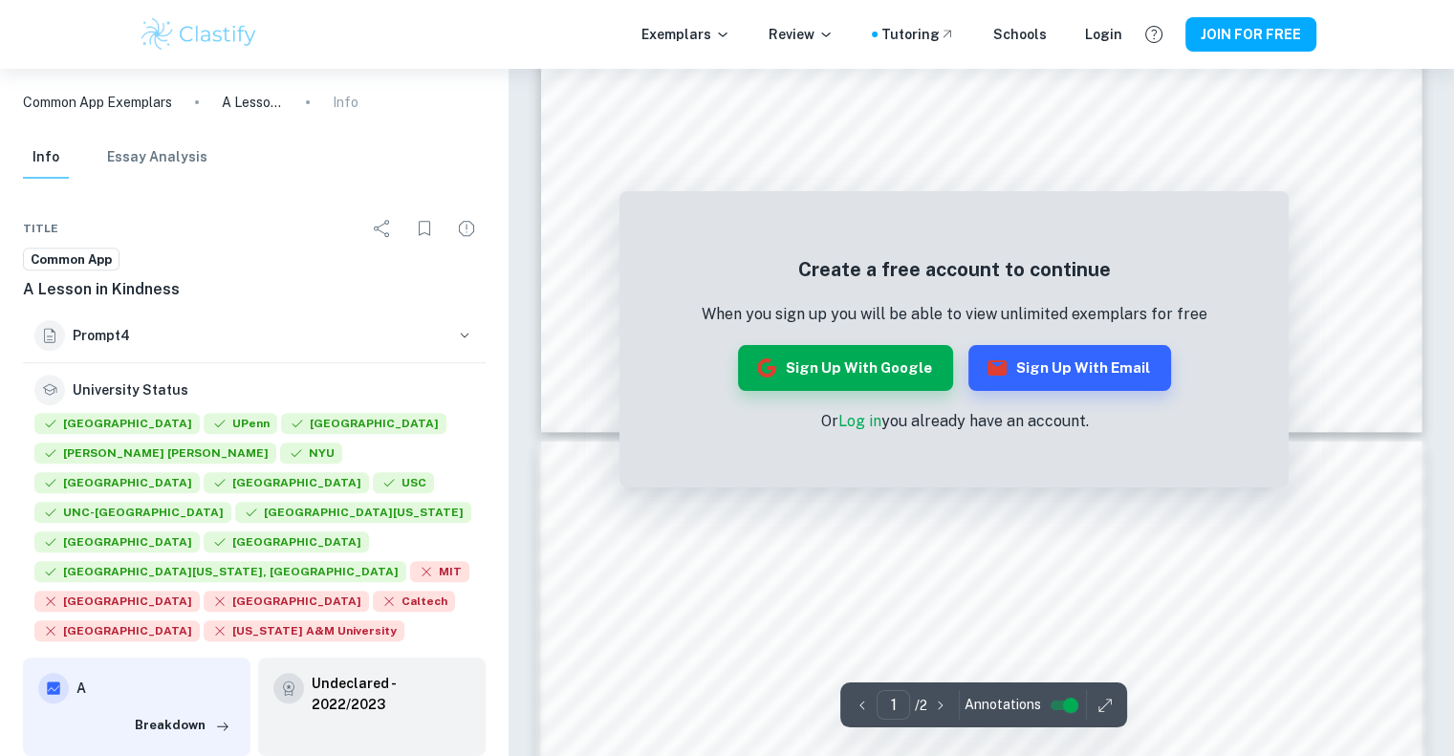
scroll to position [799, 0]
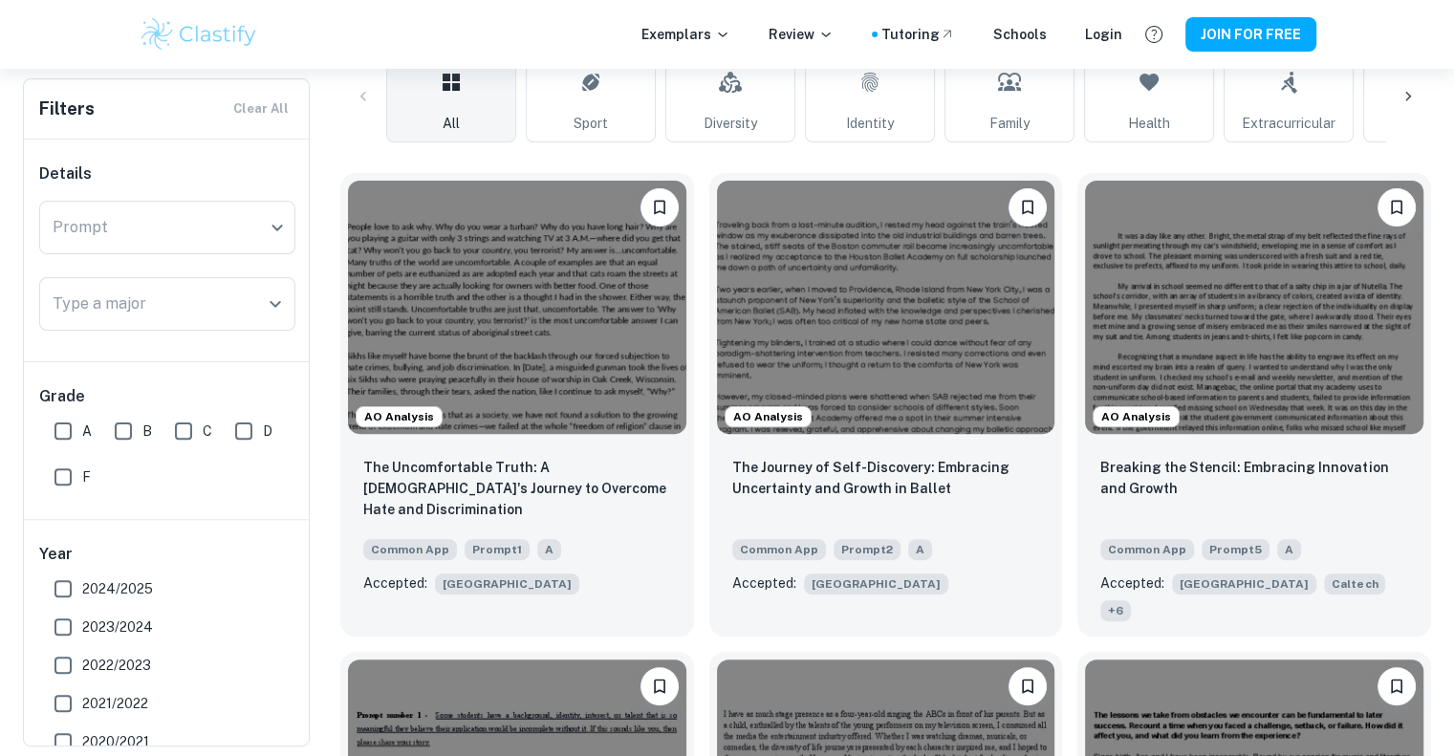
scroll to position [482, 0]
